Goal: Download file/media

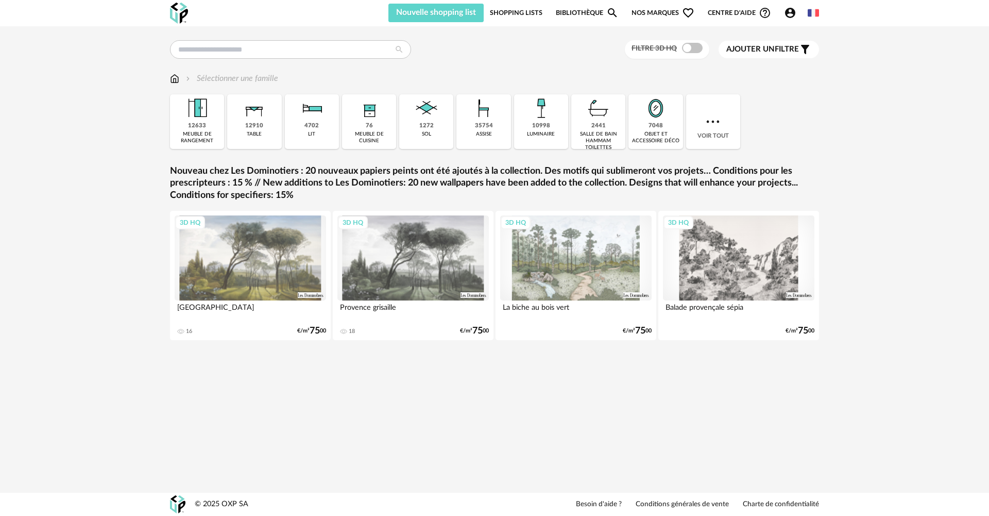
click at [644, 130] on div "7048 objet et accessoire déco" at bounding box center [656, 121] width 54 height 55
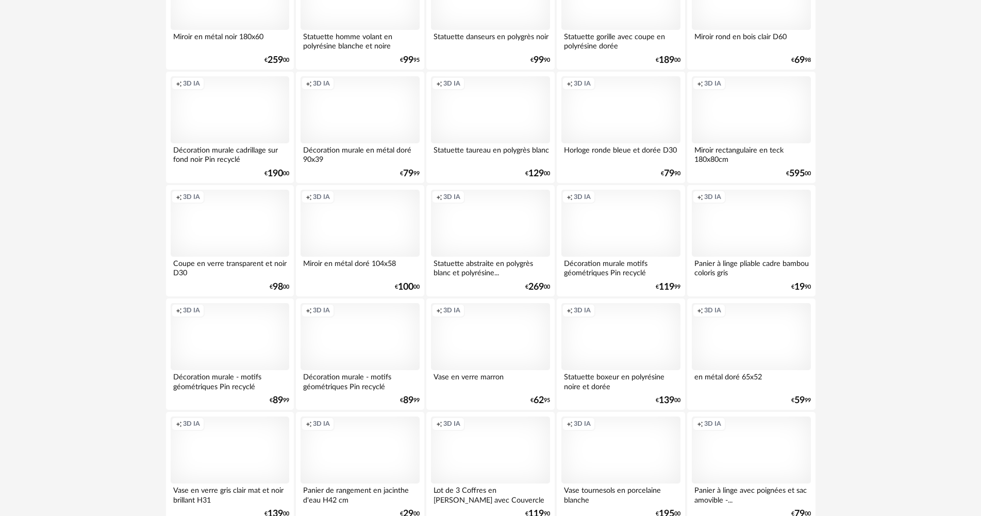
scroll to position [979, 0]
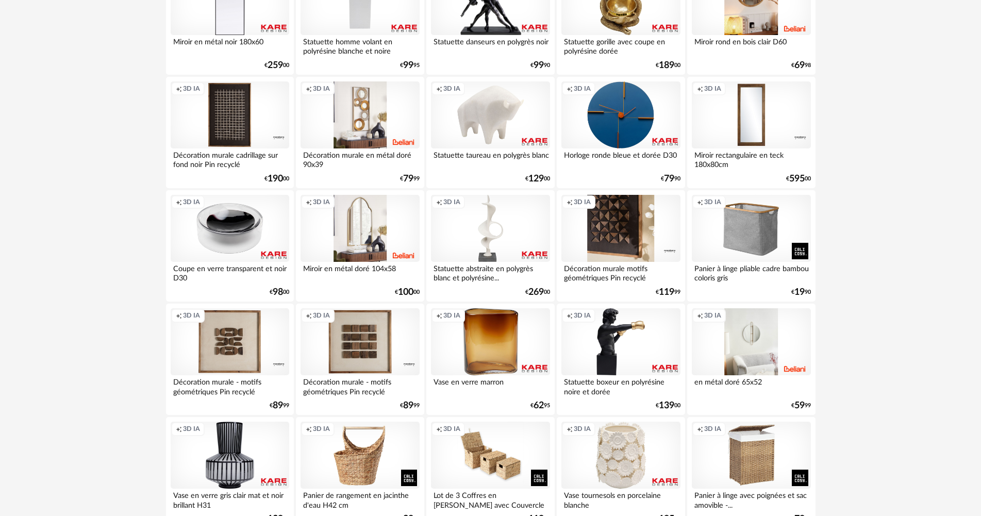
click at [624, 234] on div "Creation icon 3D IA" at bounding box center [620, 228] width 119 height 67
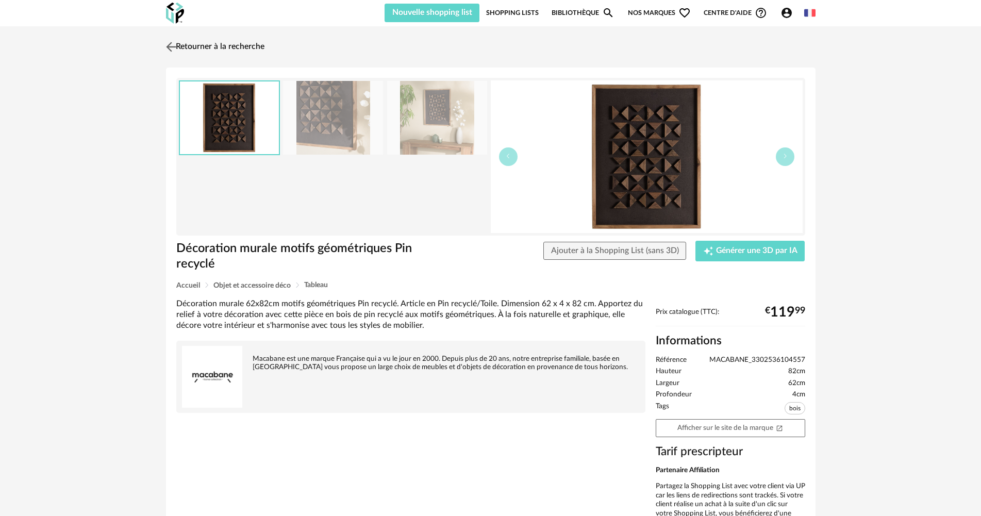
click at [172, 44] on img at bounding box center [170, 46] width 15 height 15
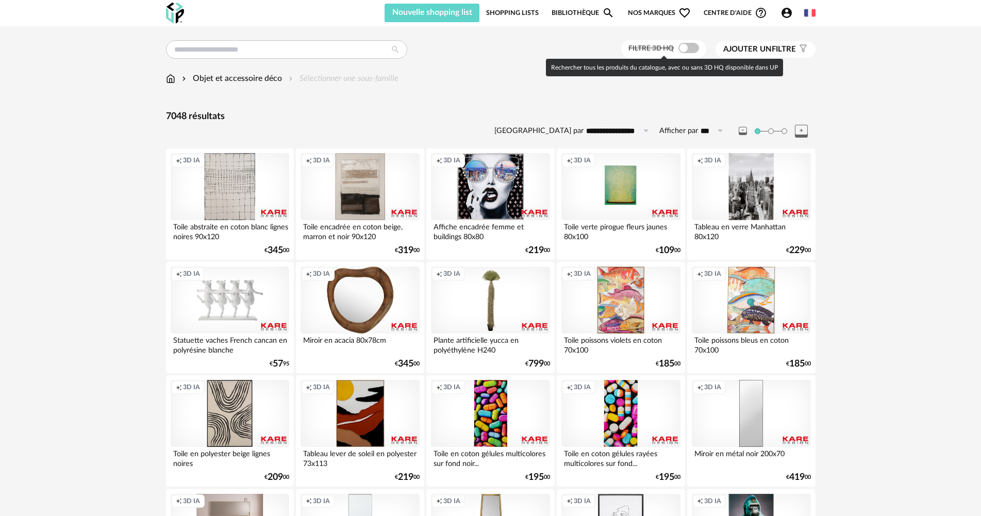
click at [686, 50] on span at bounding box center [688, 48] width 21 height 10
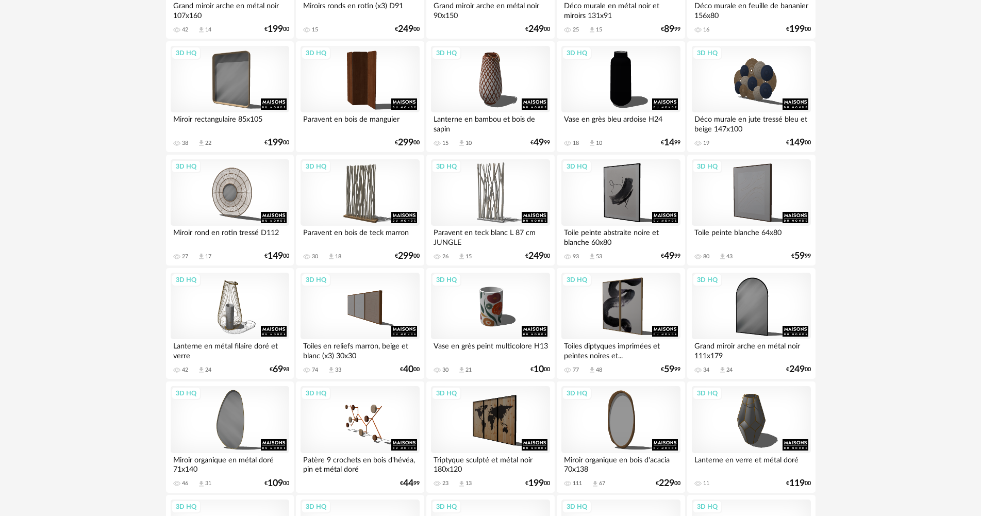
scroll to position [567, 0]
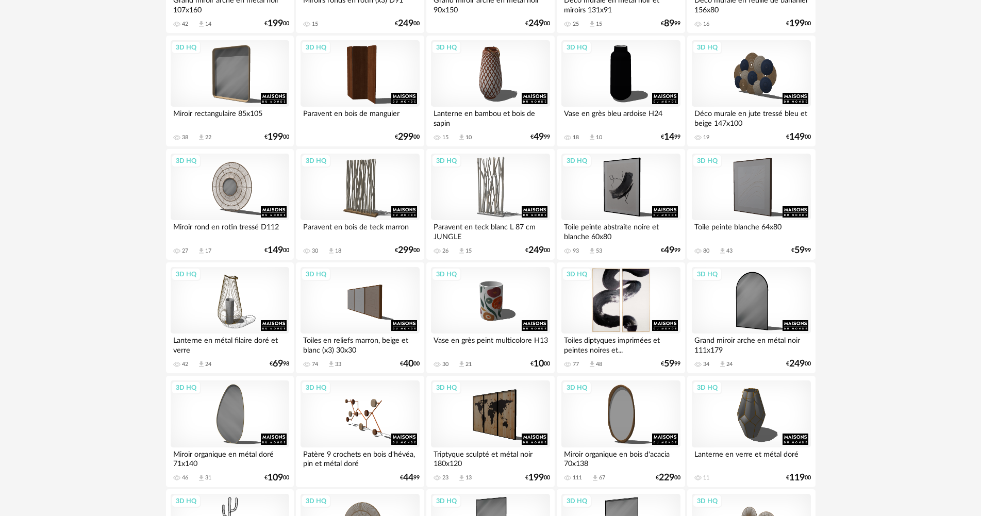
click at [626, 296] on div "3D HQ" at bounding box center [620, 300] width 119 height 67
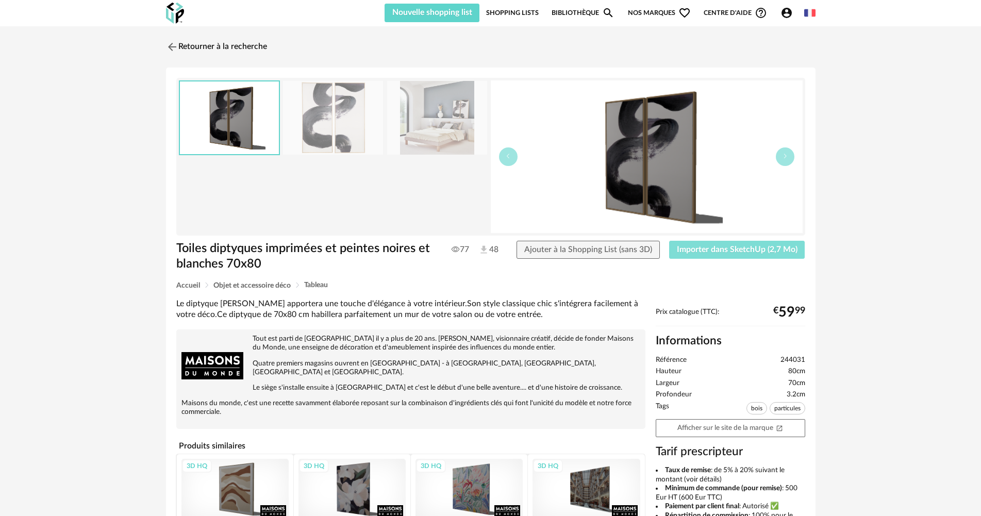
click at [723, 254] on button "Importer dans SketchUp (2,7 Mo)" at bounding box center [737, 250] width 136 height 19
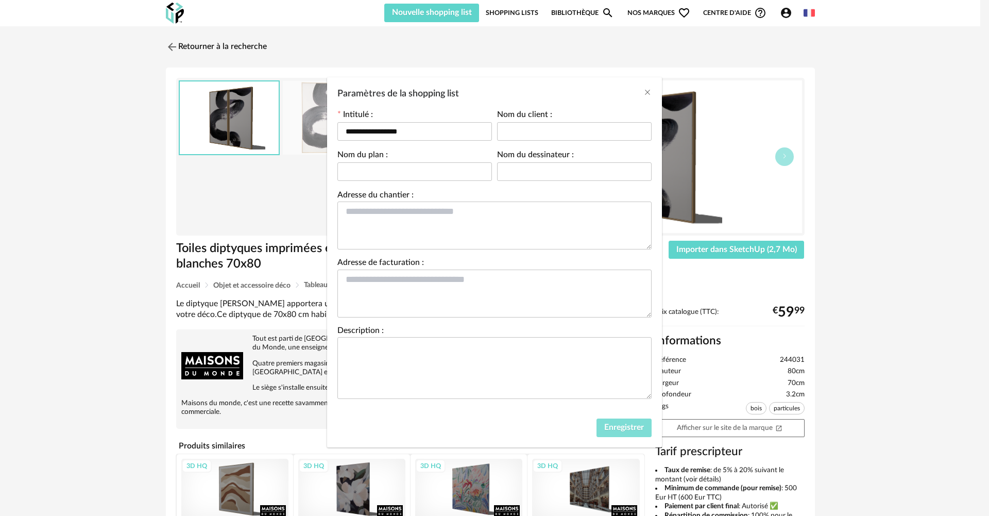
click at [629, 428] on span "Enregistrer" at bounding box center [624, 427] width 40 height 8
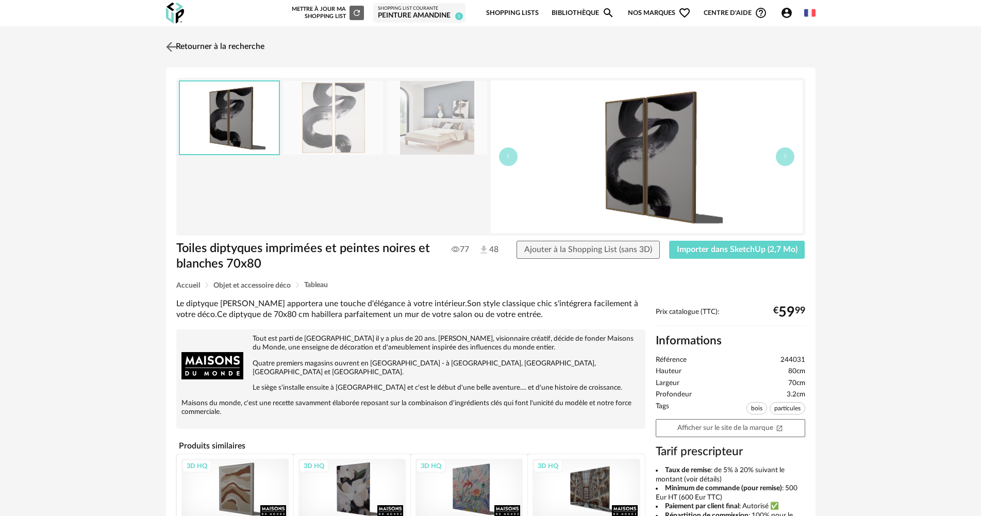
click at [174, 47] on img at bounding box center [170, 46] width 15 height 15
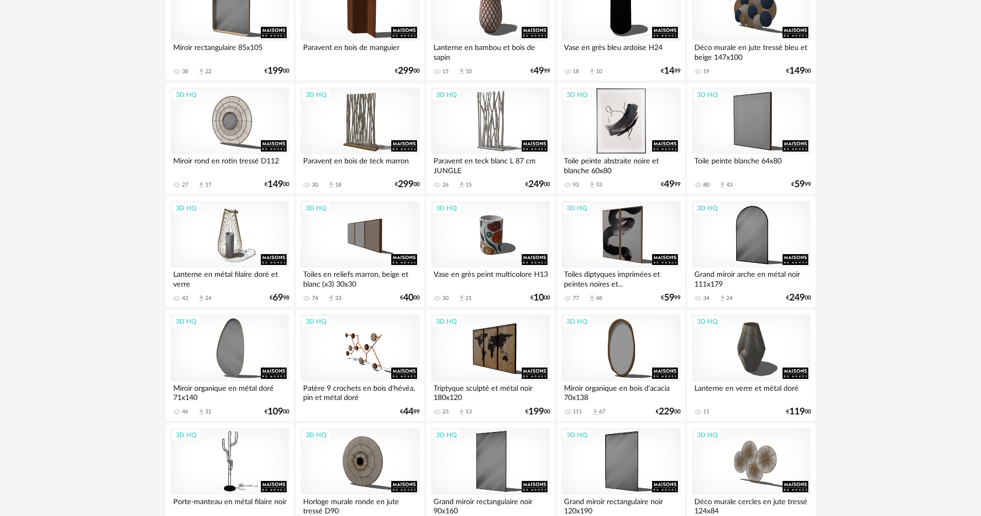
scroll to position [618, 0]
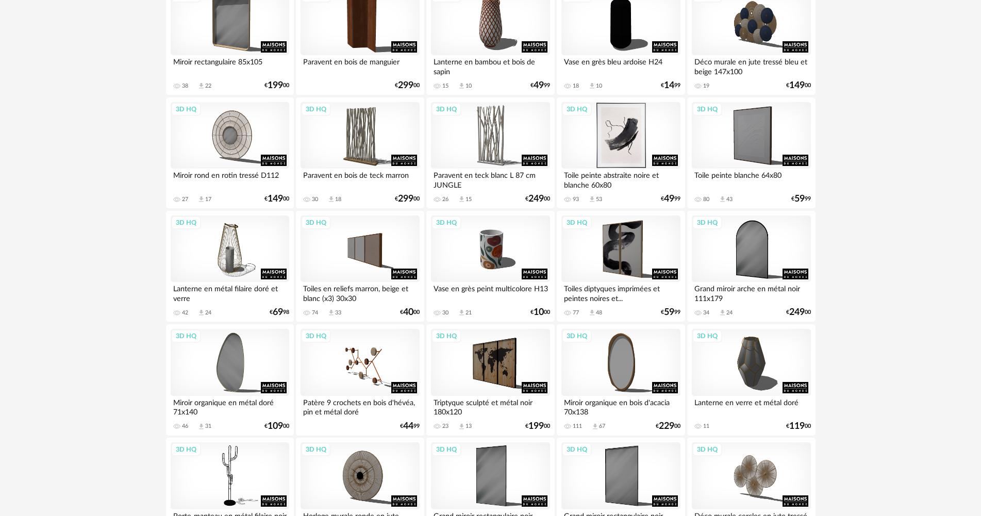
click at [622, 148] on div "3D HQ" at bounding box center [620, 135] width 119 height 67
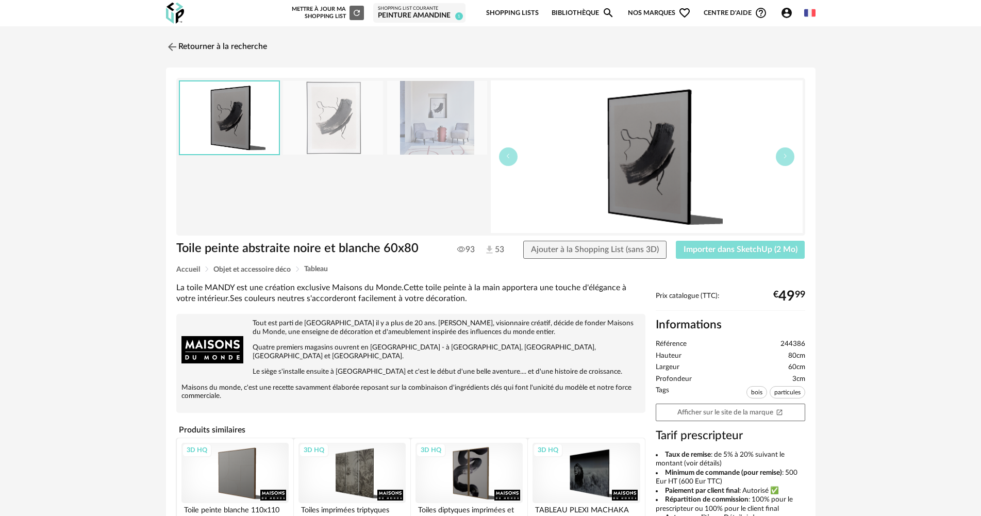
click at [709, 257] on button "Importer dans SketchUp (2 Mo)" at bounding box center [740, 250] width 129 height 19
click at [169, 49] on img at bounding box center [170, 46] width 15 height 15
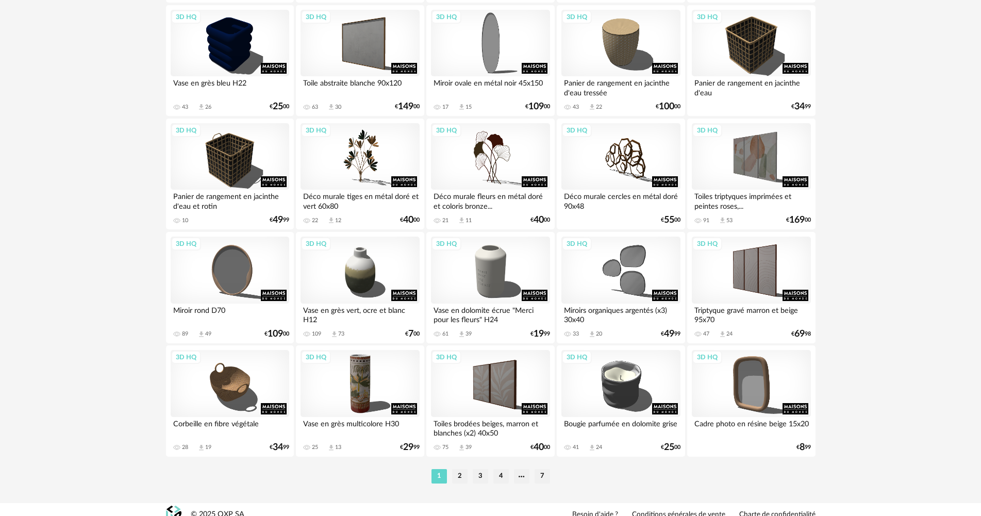
scroll to position [1969, 0]
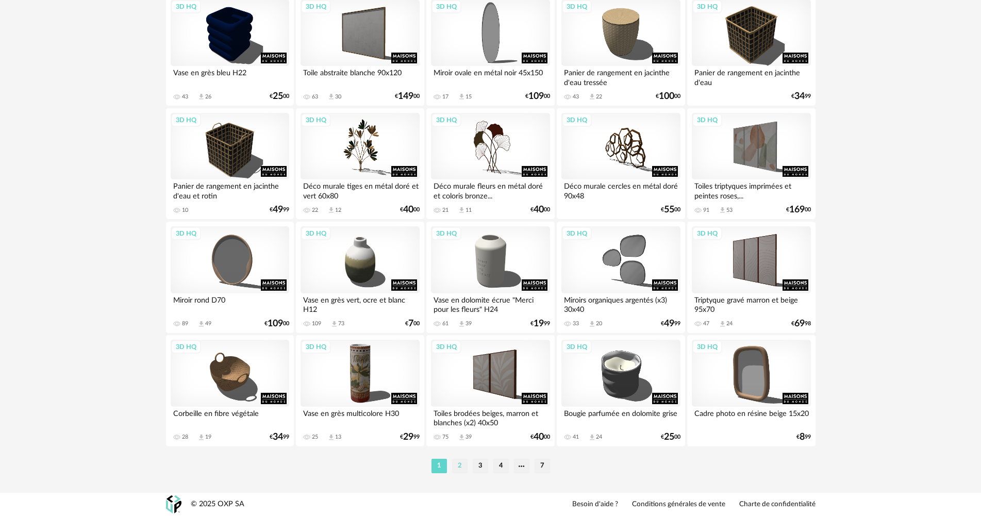
click at [458, 469] on li "2" at bounding box center [459, 466] width 15 height 14
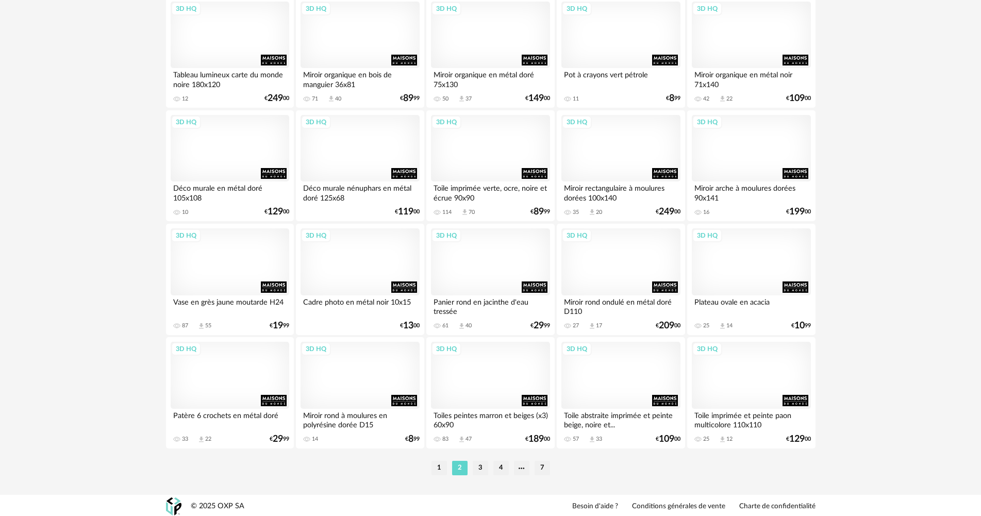
scroll to position [1969, 0]
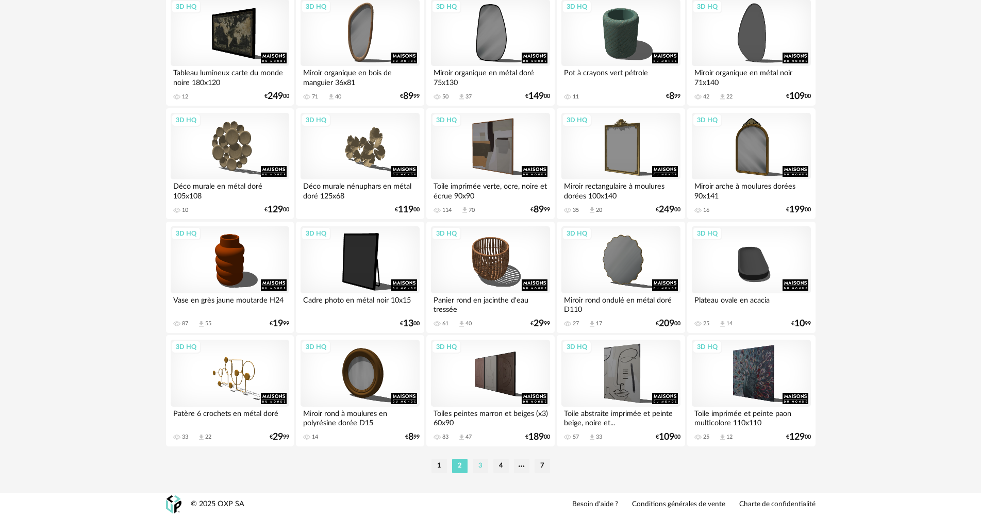
click at [480, 463] on li "3" at bounding box center [480, 466] width 15 height 14
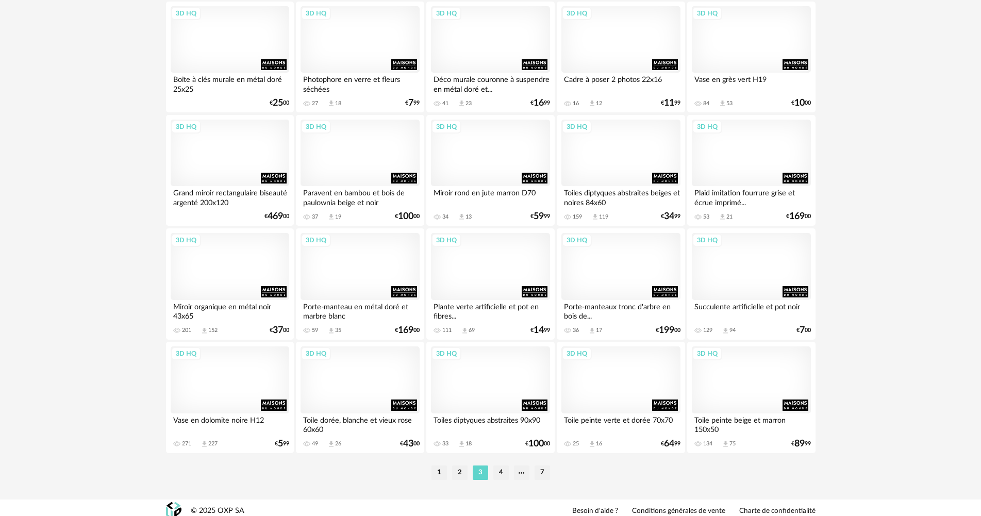
scroll to position [1969, 0]
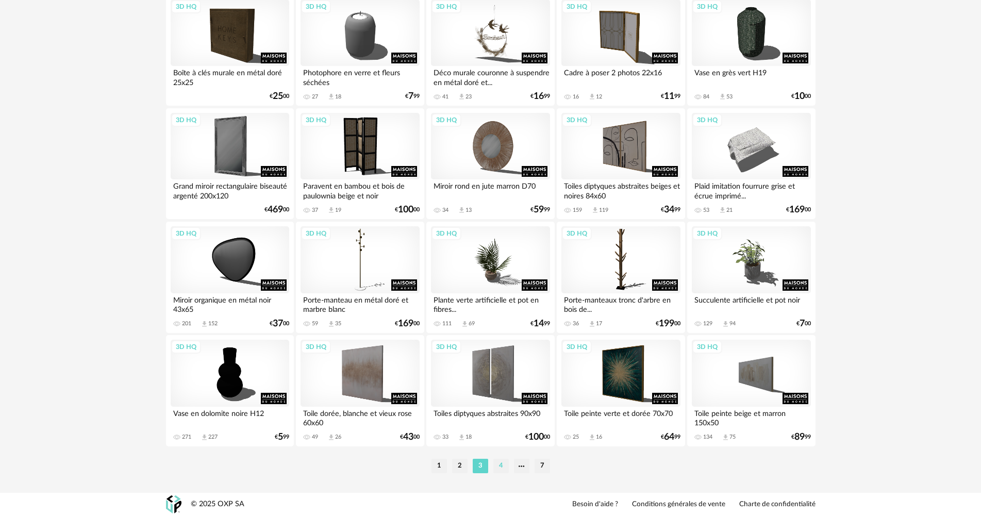
click at [496, 459] on li "4" at bounding box center [500, 466] width 15 height 14
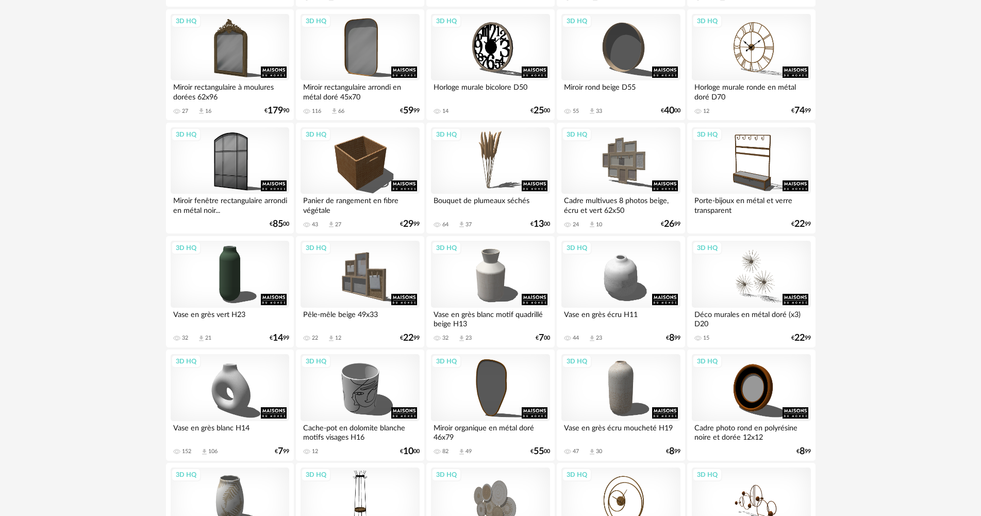
scroll to position [825, 0]
